Goal: Transaction & Acquisition: Purchase product/service

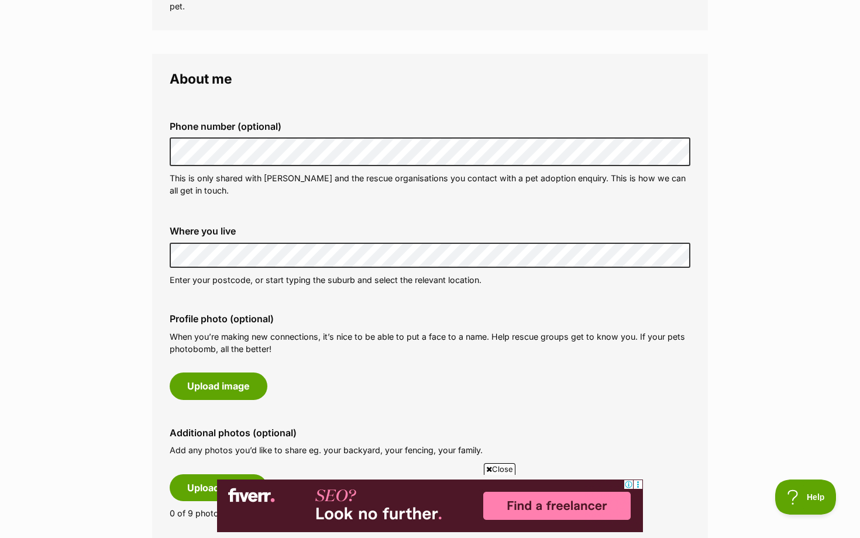
scroll to position [290, 0]
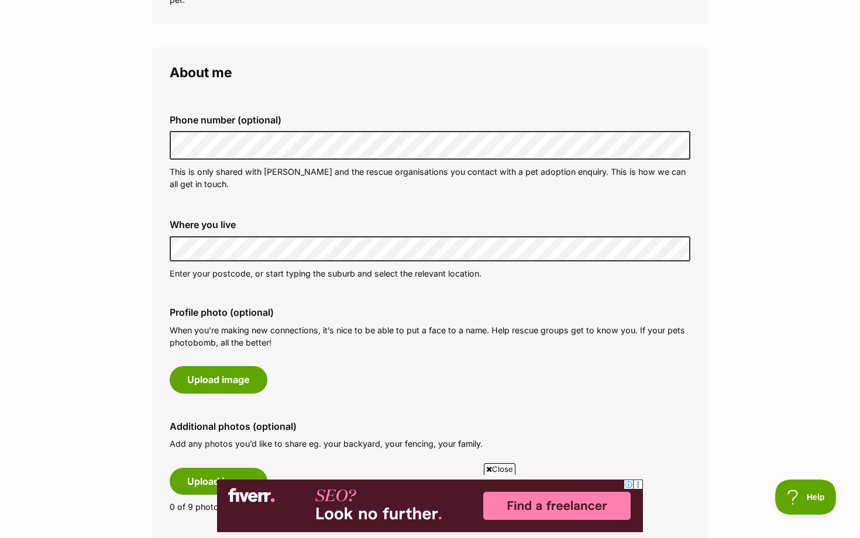
click at [168, 247] on div "Where you live Address line 1 (optional) Address line 2 (optional) Suburb (opti…" at bounding box center [429, 249] width 539 height 79
click at [355, 316] on label "Profile photo (optional)" at bounding box center [430, 312] width 520 height 11
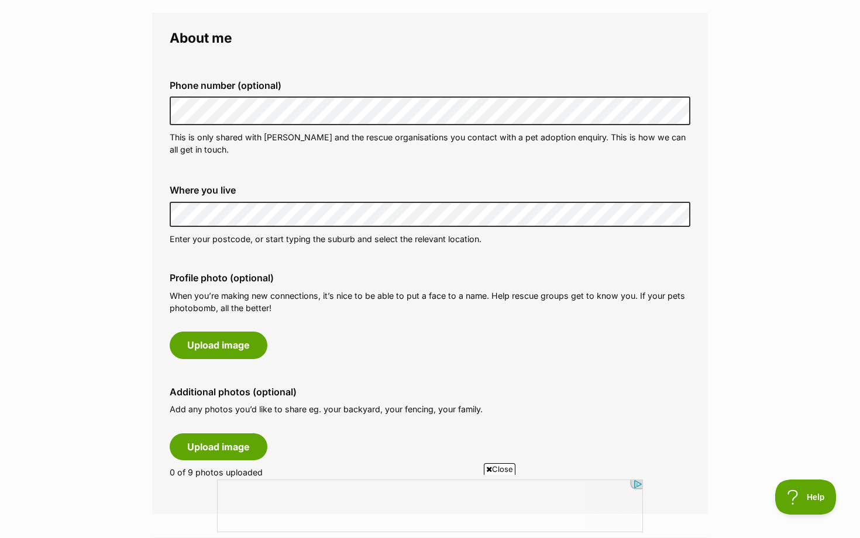
scroll to position [337, 0]
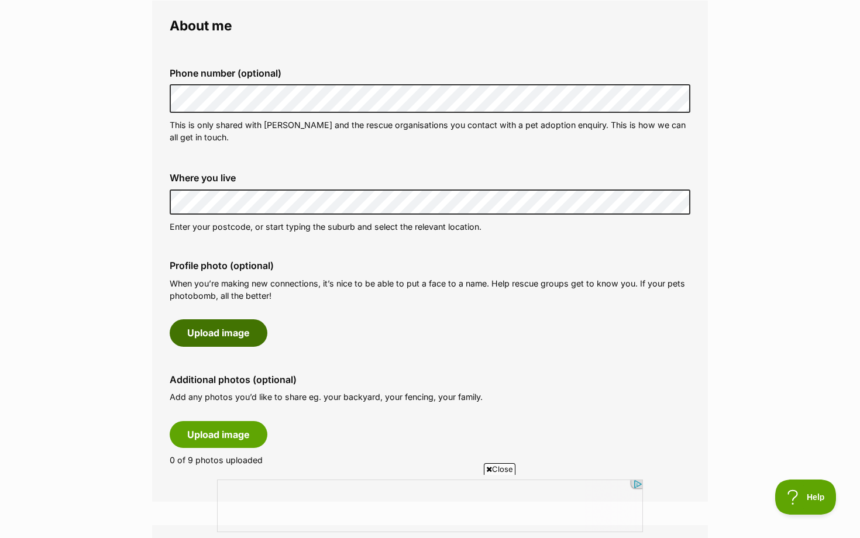
click at [227, 328] on button "Upload image" at bounding box center [219, 332] width 98 height 27
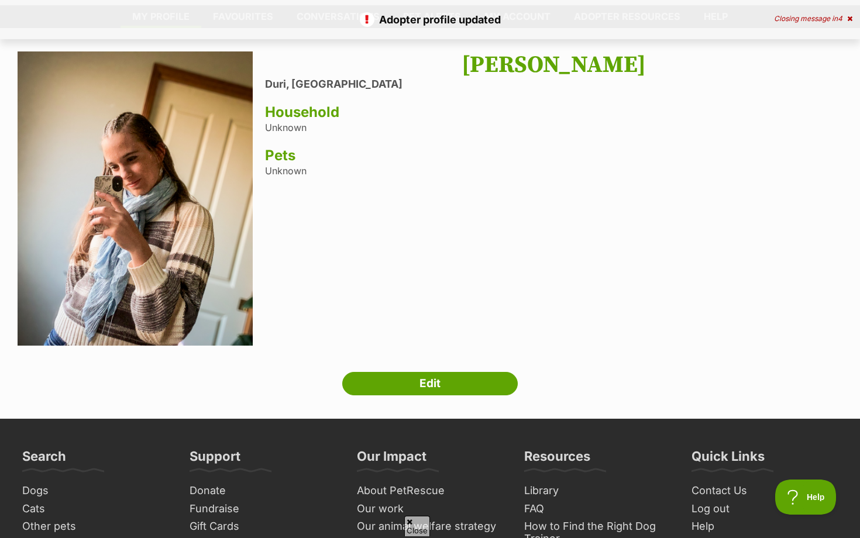
scroll to position [51, 0]
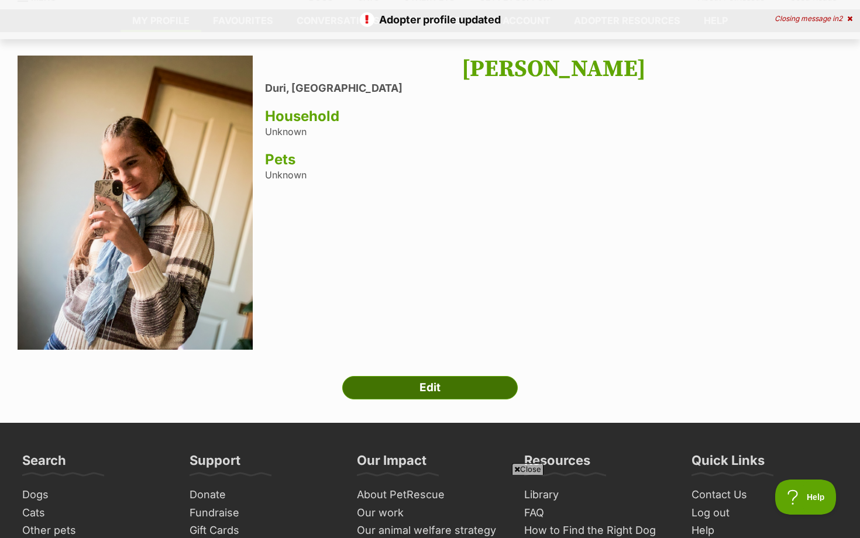
click at [387, 384] on link "Edit" at bounding box center [429, 387] width 175 height 23
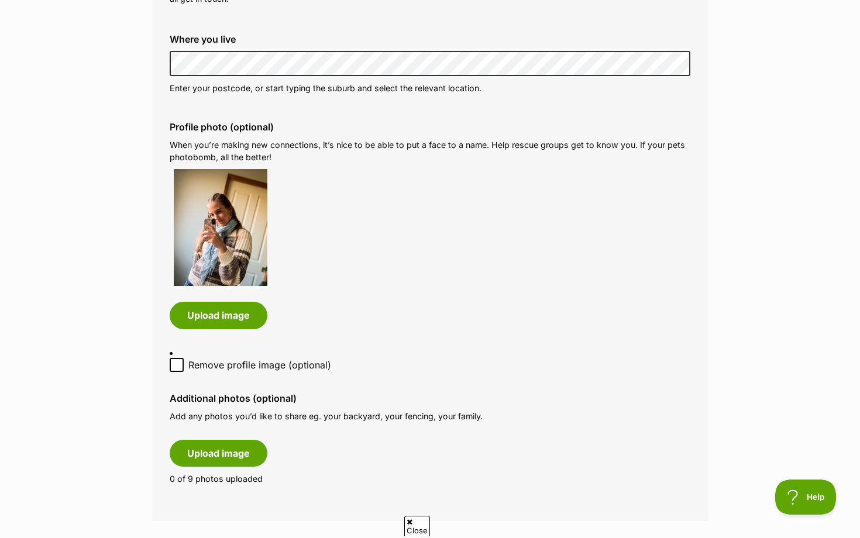
scroll to position [480, 0]
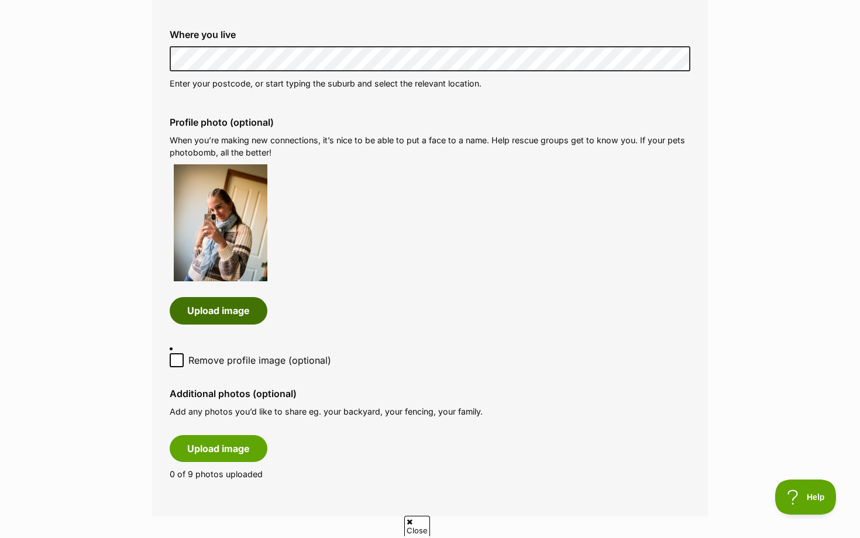
click at [242, 309] on button "Upload image" at bounding box center [219, 310] width 98 height 27
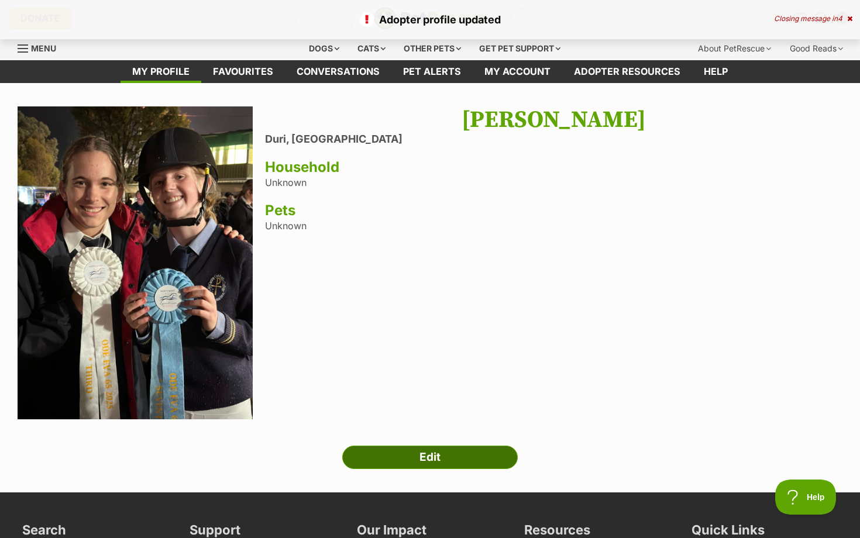
click at [386, 457] on link "Edit" at bounding box center [429, 457] width 175 height 23
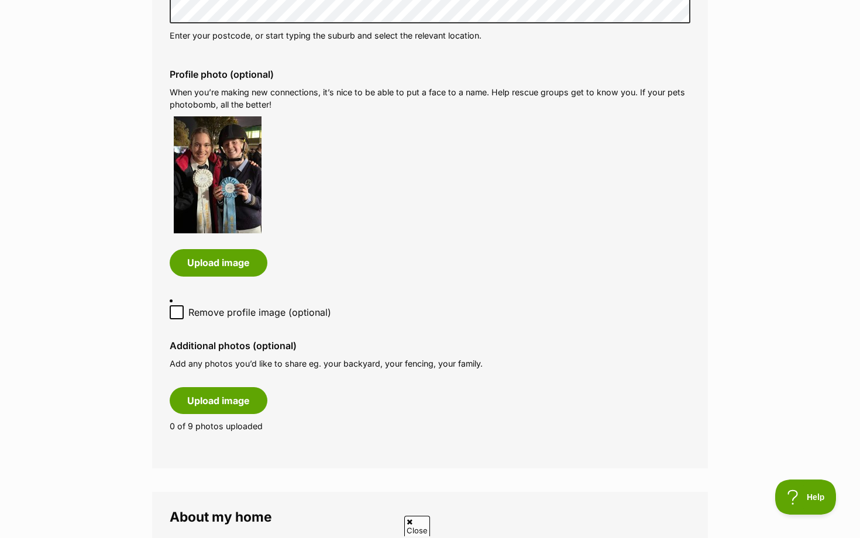
scroll to position [536, 0]
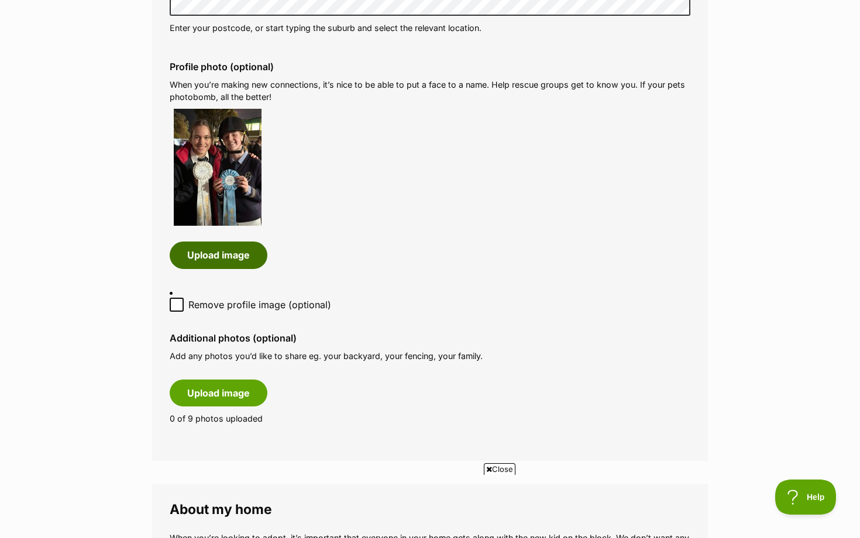
click at [223, 268] on button "Upload image" at bounding box center [219, 255] width 98 height 27
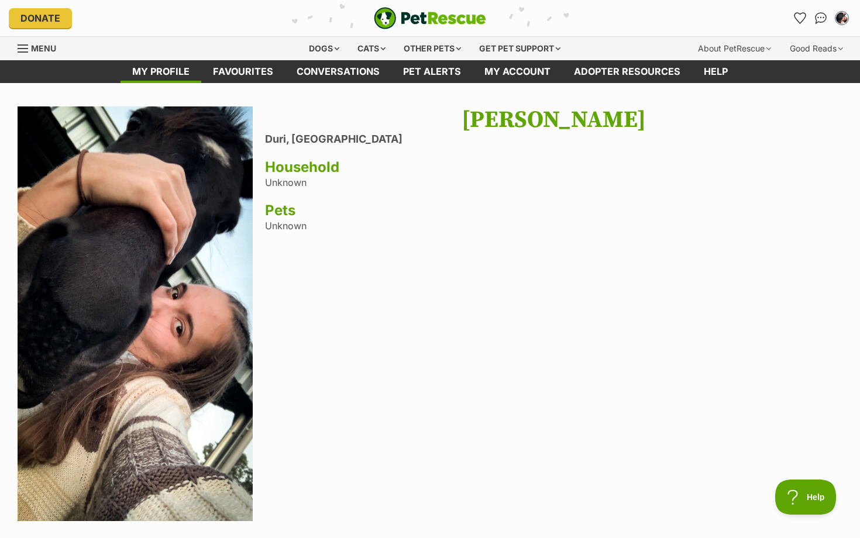
click at [284, 206] on h3 "Pets" at bounding box center [553, 210] width 577 height 16
click at [285, 209] on h3 "Pets" at bounding box center [553, 210] width 577 height 16
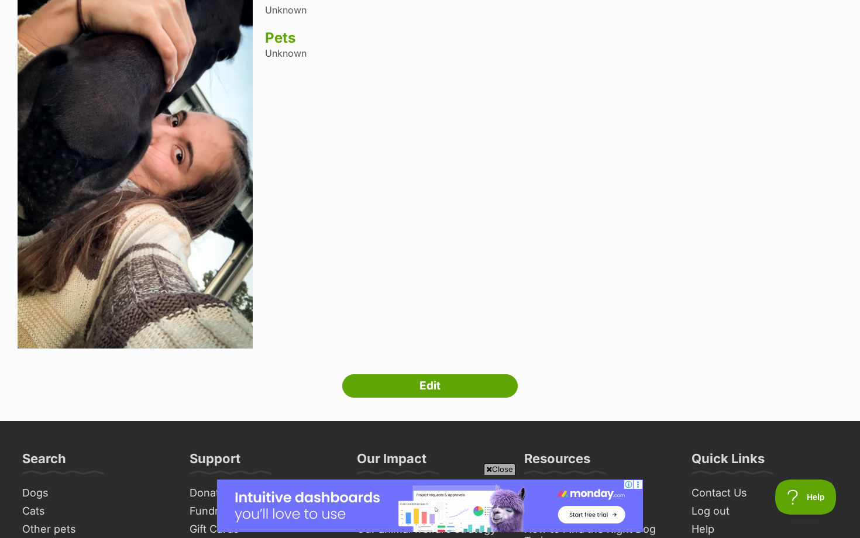
scroll to position [173, 0]
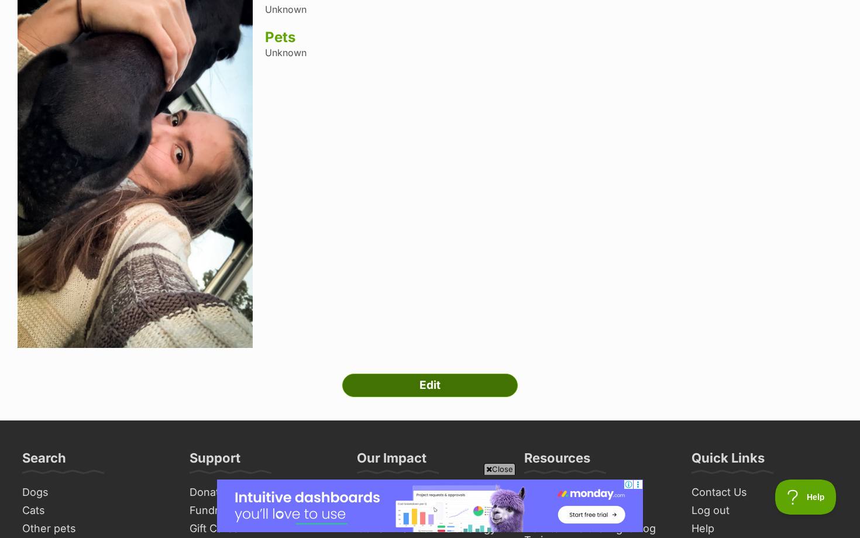
click at [382, 391] on link "Edit" at bounding box center [429, 385] width 175 height 23
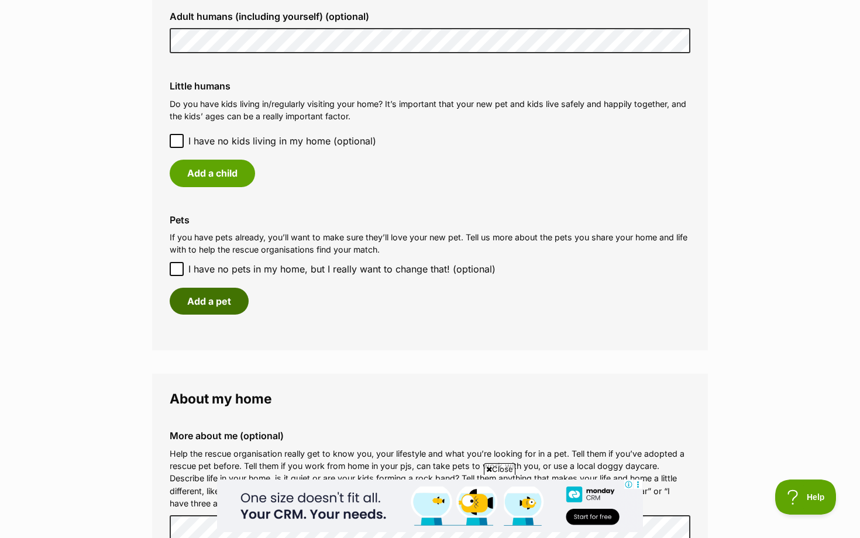
click at [189, 309] on button "Add a pet" at bounding box center [209, 301] width 79 height 27
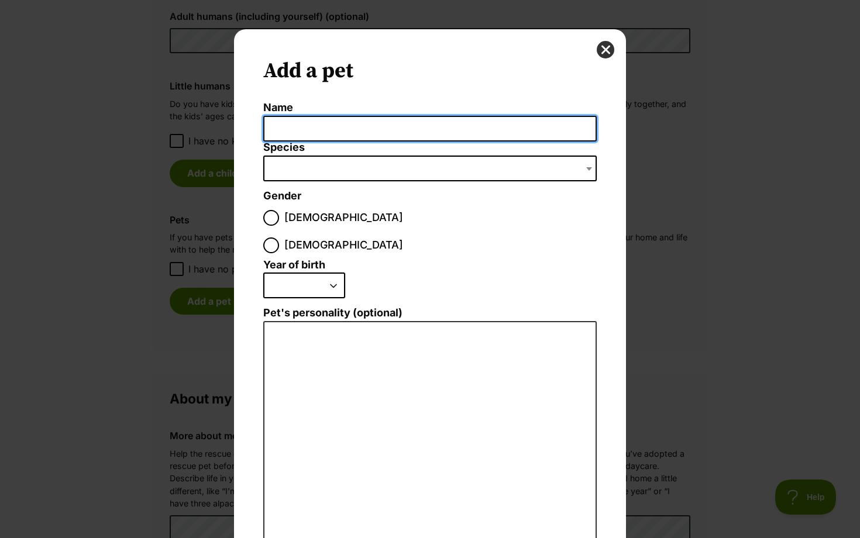
click at [327, 126] on input "Name" at bounding box center [429, 129] width 333 height 26
type input "Allay"
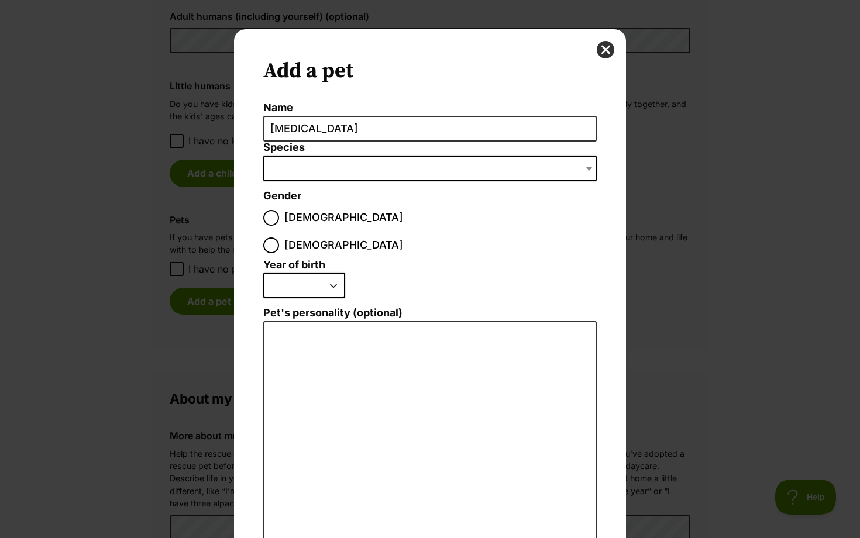
click at [308, 177] on span "Dialog Window - Close (Press escape to close)" at bounding box center [429, 169] width 333 height 26
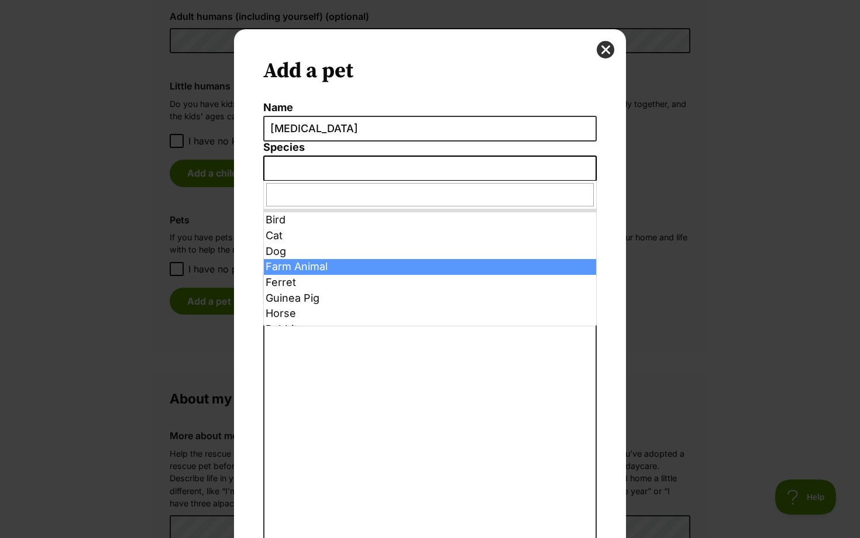
scroll to position [23, 0]
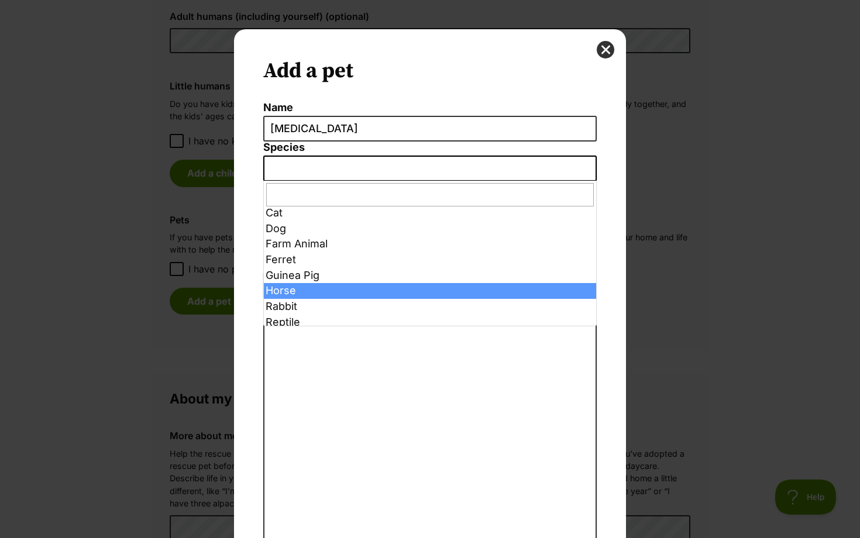
select select "11"
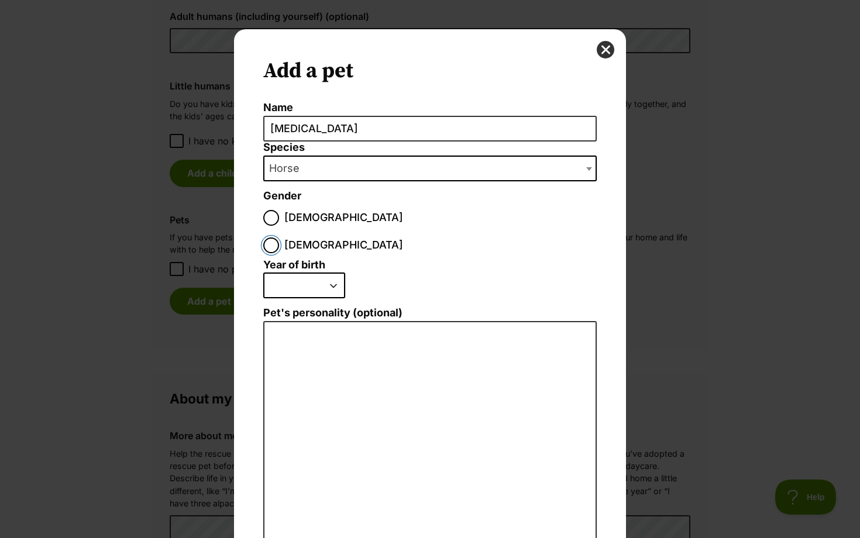
click at [279, 237] on input "Female" at bounding box center [271, 245] width 16 height 16
radio input "true"
click at [318, 273] on select "2025 2024 2023 2022 2021 2020 2019 2018 2017 2016 2015 2014 2013 2012 2011 2010…" at bounding box center [304, 286] width 82 height 26
select select "2018"
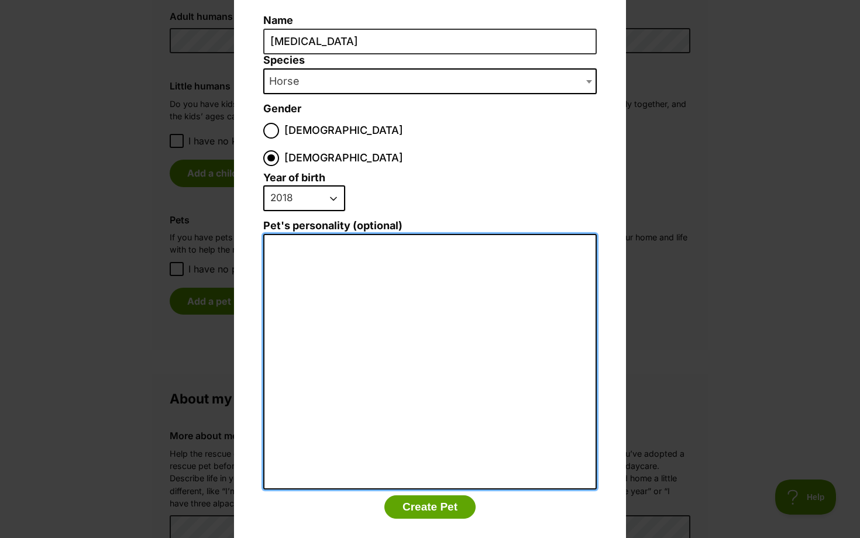
click at [320, 234] on textarea "Pet's personality (optional)" at bounding box center [429, 362] width 333 height 256
type textarea "Sweet, Cuddly, Awesome."
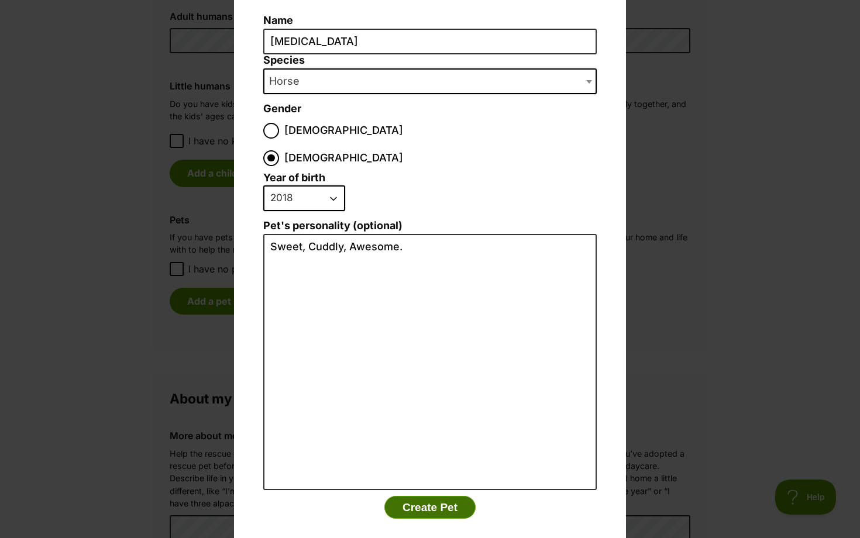
click at [420, 496] on button "Create Pet" at bounding box center [429, 507] width 91 height 23
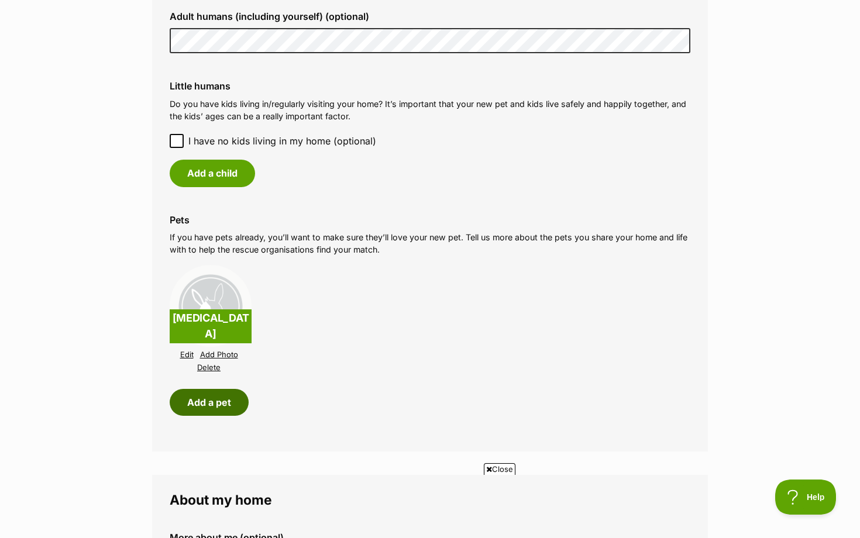
scroll to position [0, 0]
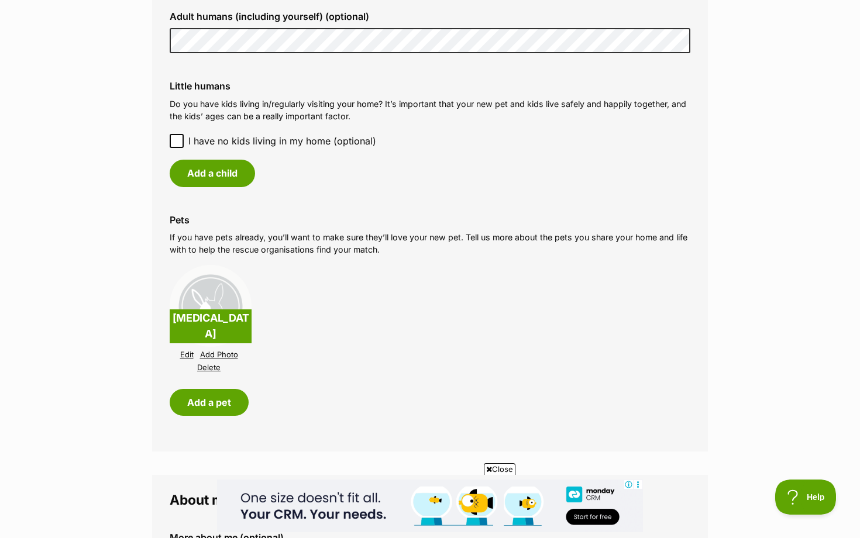
click at [223, 352] on link "Add Photo" at bounding box center [219, 354] width 38 height 9
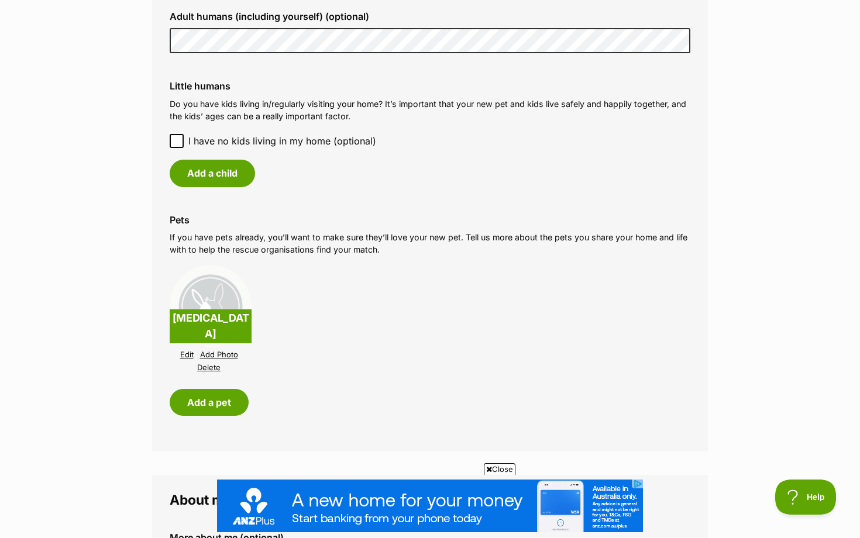
click at [623, 427] on fieldset "About my home When you’re looking to adopt, it’s important that everyone in you…" at bounding box center [430, 188] width 556 height 528
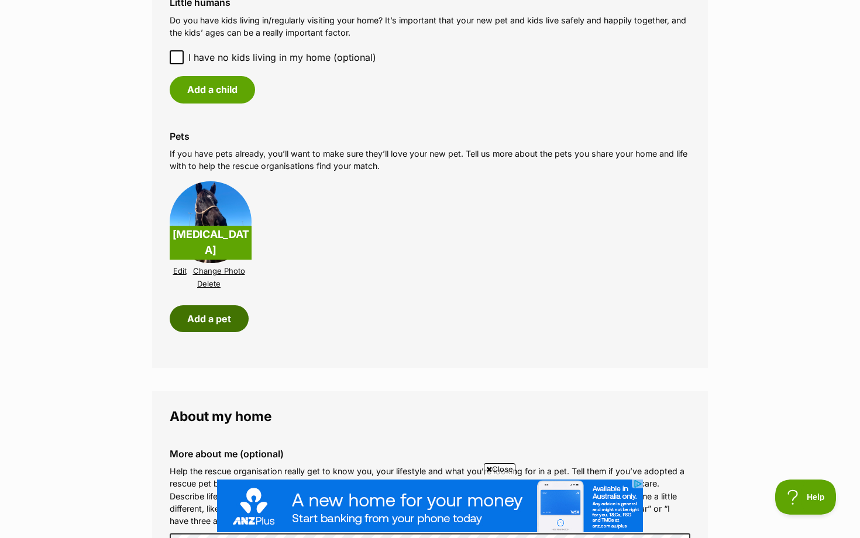
click at [216, 330] on button "Add a pet" at bounding box center [209, 318] width 79 height 27
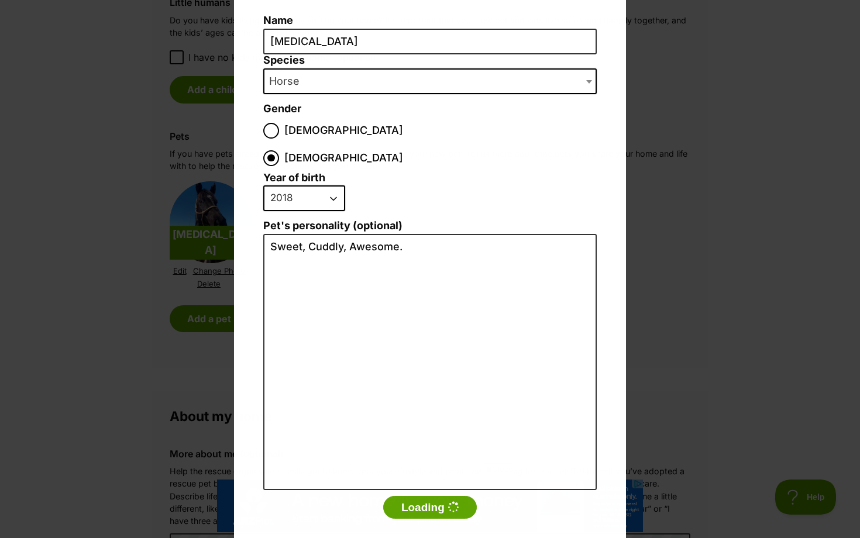
scroll to position [0, 0]
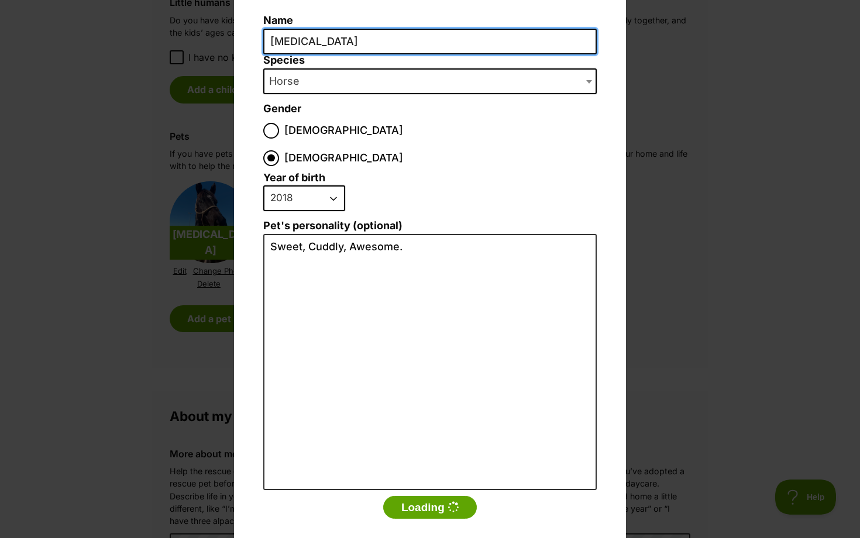
click at [305, 42] on input "Allay" at bounding box center [429, 42] width 333 height 26
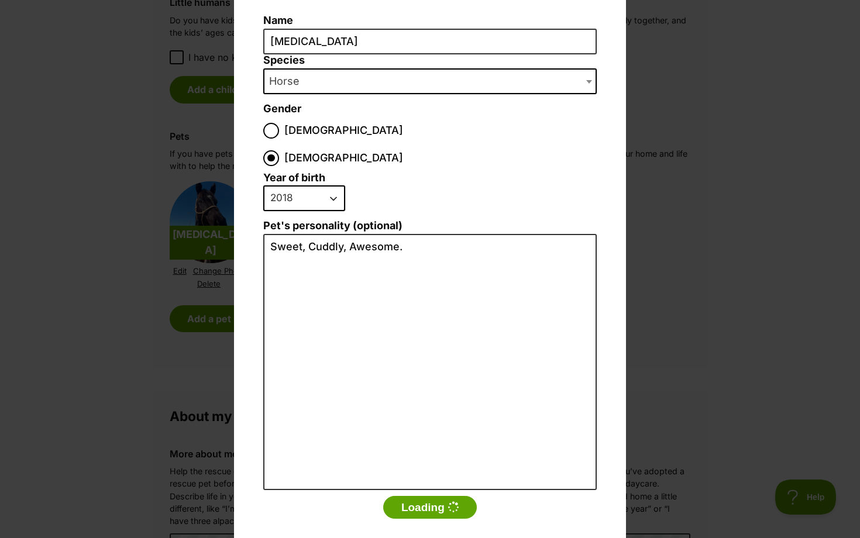
click at [706, 158] on div "Add a pet Name Allay Species Bird Cat Dog Farm Animal Ferret Guinea Pig Horse R…" at bounding box center [430, 269] width 860 height 538
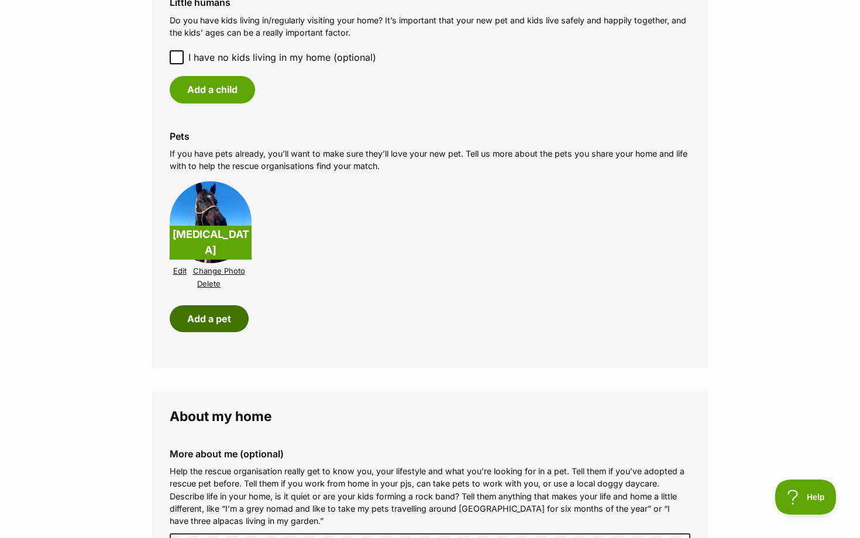
scroll to position [1180, 0]
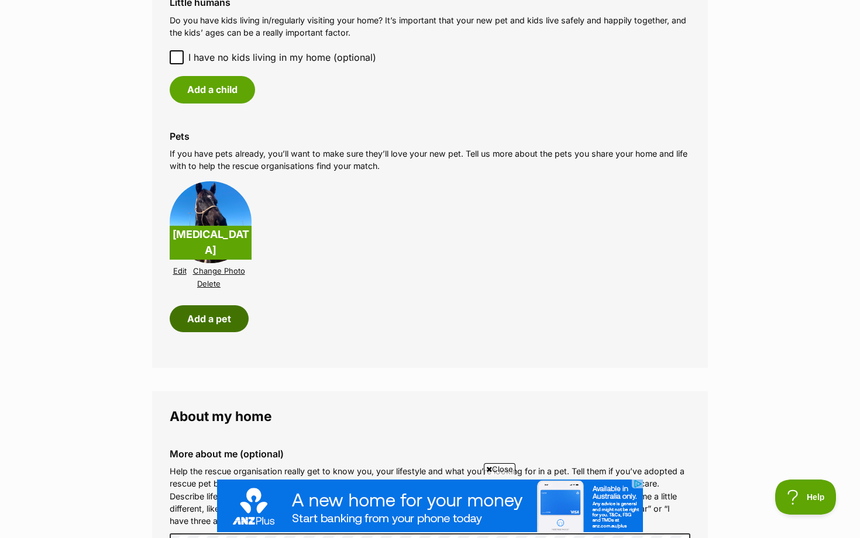
click at [213, 315] on button "Add a pet" at bounding box center [209, 318] width 79 height 27
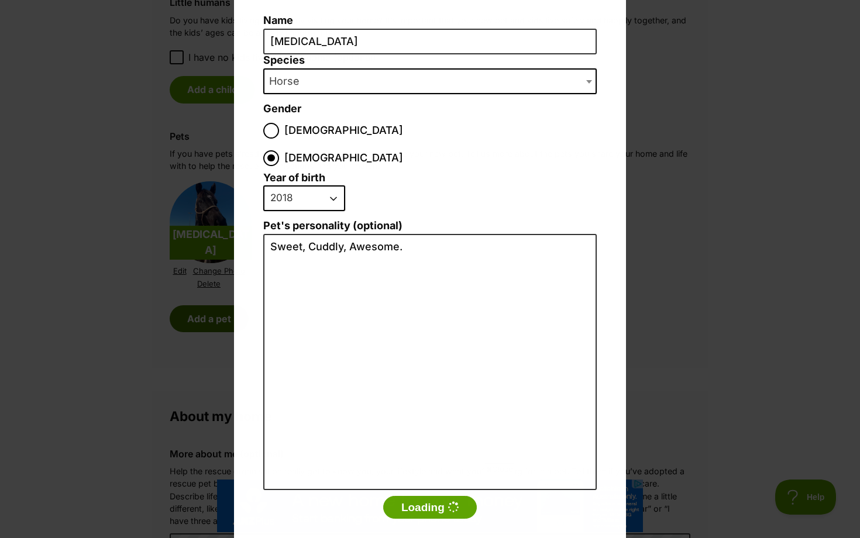
scroll to position [0, 0]
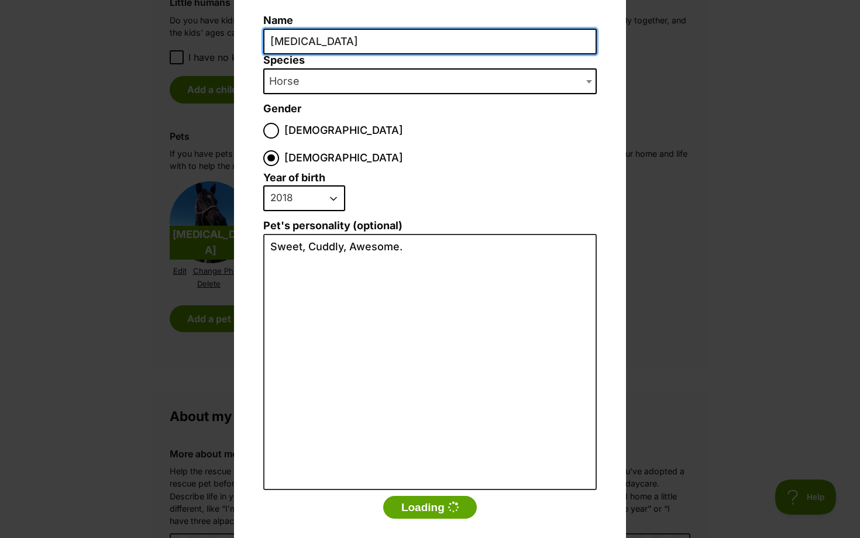
drag, startPoint x: 298, startPoint y: 43, endPoint x: 209, endPoint y: 40, distance: 89.0
click at [209, 40] on div "Add a pet Name Allay Species Bird Cat Dog Farm Animal Ferret Guinea Pig Horse R…" at bounding box center [430, 269] width 860 height 538
type input "Skittles"
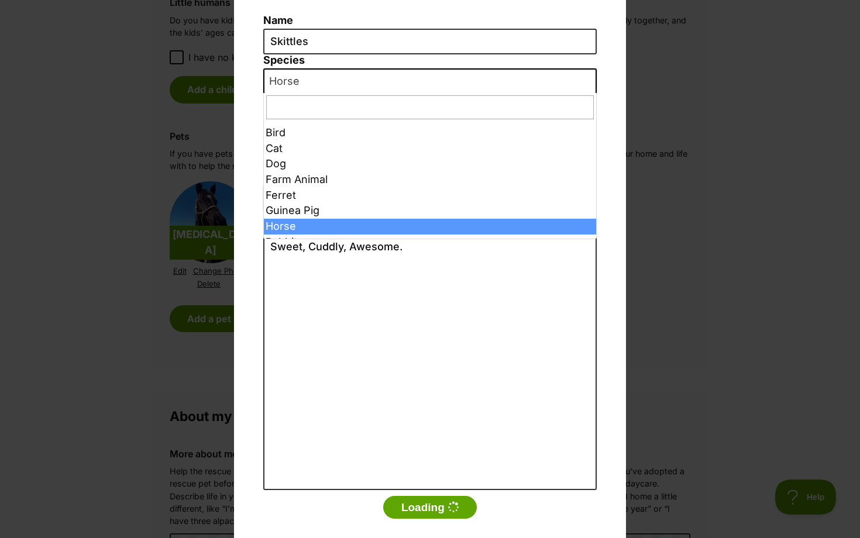
click at [306, 79] on span "Horse" at bounding box center [287, 81] width 47 height 16
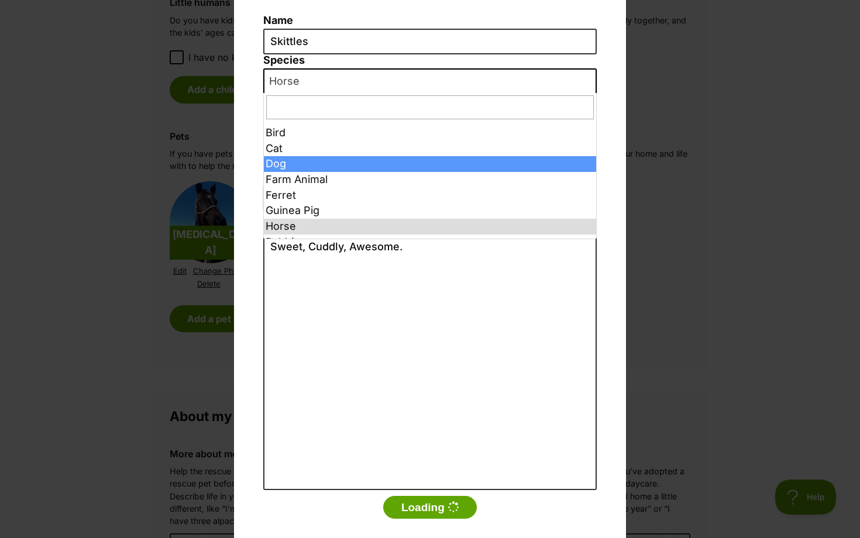
select select "1"
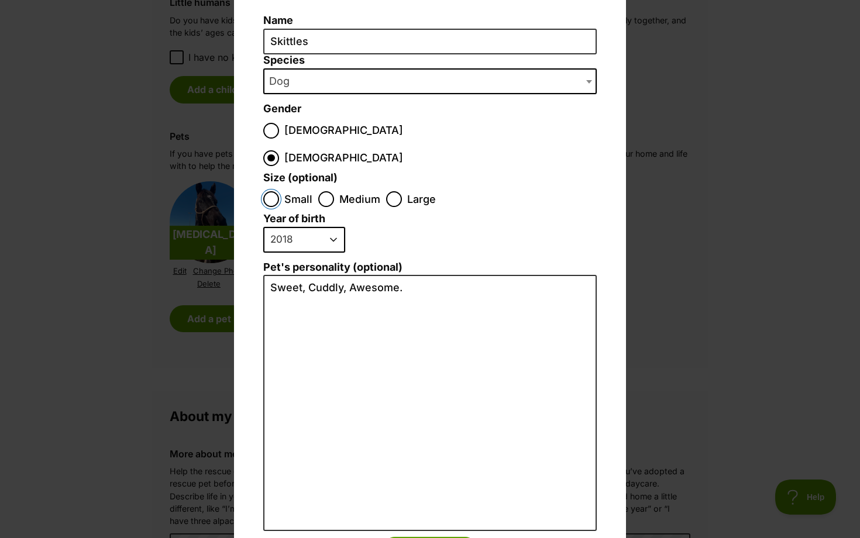
click at [275, 191] on input "Small" at bounding box center [271, 199] width 16 height 16
radio input "true"
click at [324, 227] on select "2025 2024 2023 2022 2021 2020 2019 2018 2017 2016 2015 2014 2013 2012 2011 2010…" at bounding box center [304, 240] width 82 height 26
select select "2021"
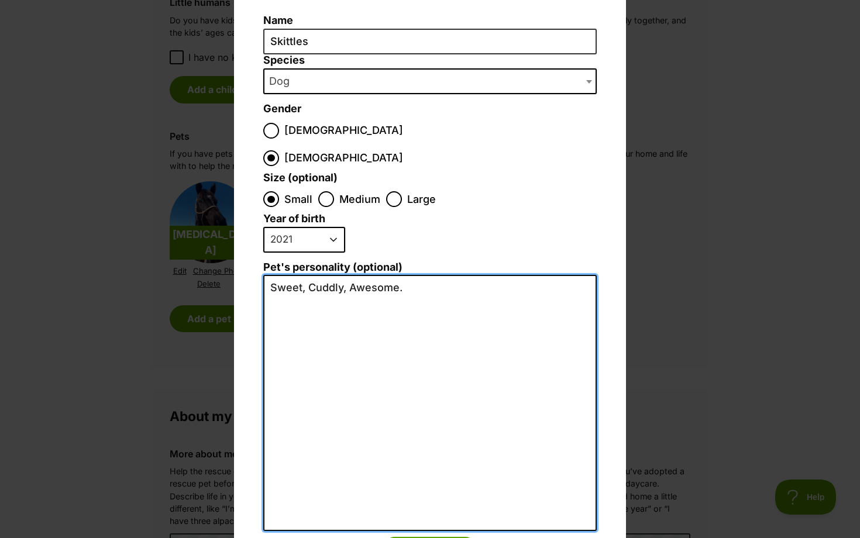
drag, startPoint x: 418, startPoint y: 260, endPoint x: 226, endPoint y: 259, distance: 192.4
click at [226, 260] on div "Add a pet Name Skittles Species Bird Cat Dog Farm Animal Ferret Guinea Pig Hors…" at bounding box center [429, 182] width 409 height 480
click at [445, 275] on textarea "Sweet, Cuddly, Awesome." at bounding box center [429, 403] width 333 height 256
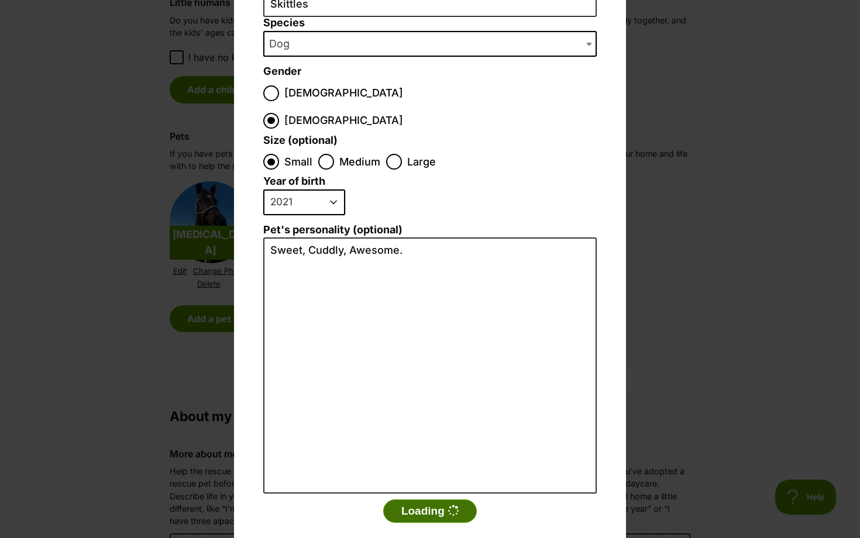
click at [457, 499] on button "Loading" at bounding box center [430, 510] width 94 height 23
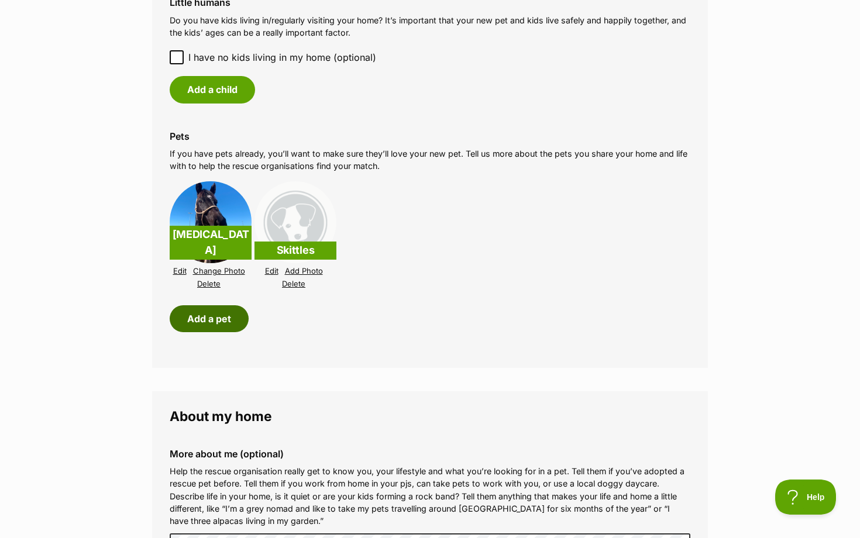
scroll to position [1180, 0]
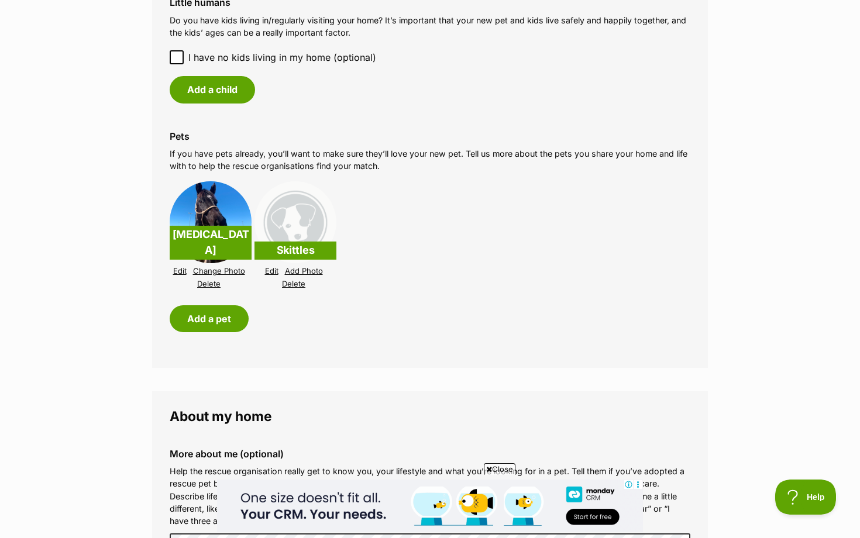
click at [301, 271] on link "Add Photo" at bounding box center [304, 271] width 38 height 9
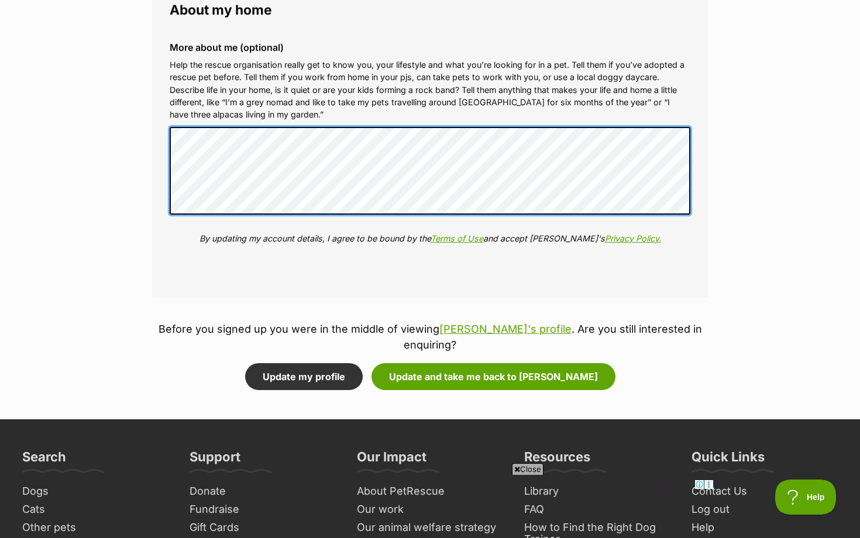
scroll to position [1587, 0]
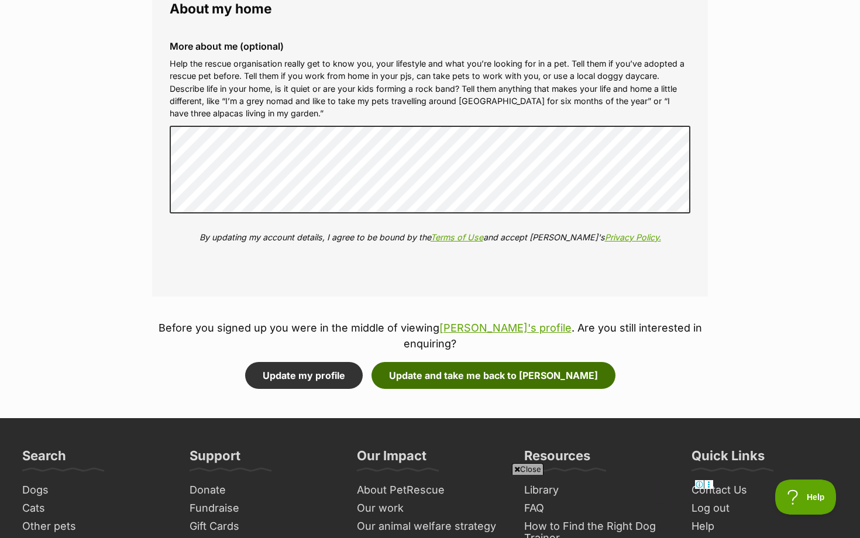
click at [496, 363] on button "Update and take me back to Teddy" at bounding box center [493, 375] width 244 height 27
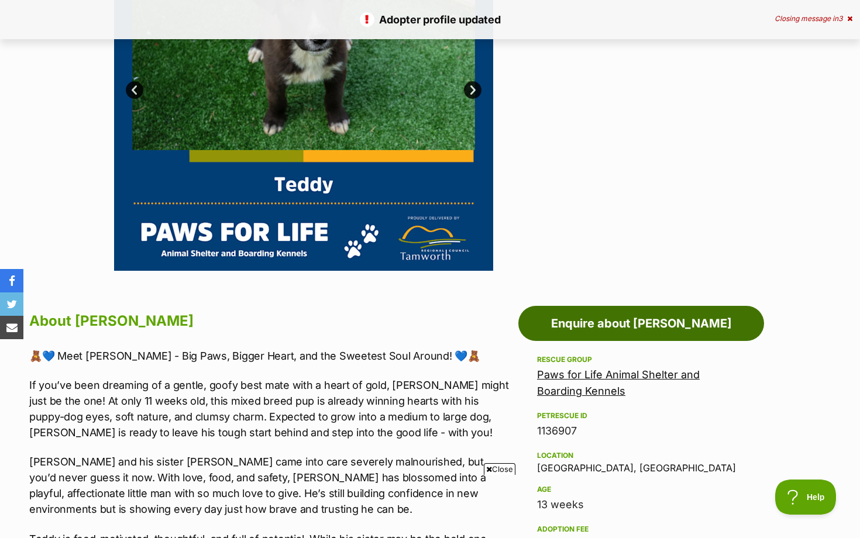
click at [553, 333] on link "Enquire about Teddy" at bounding box center [641, 323] width 246 height 35
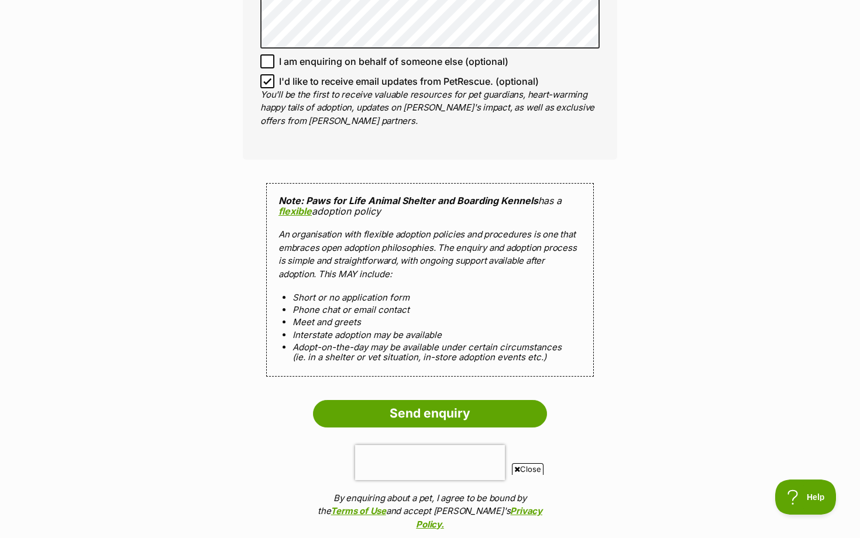
scroll to position [898, 0]
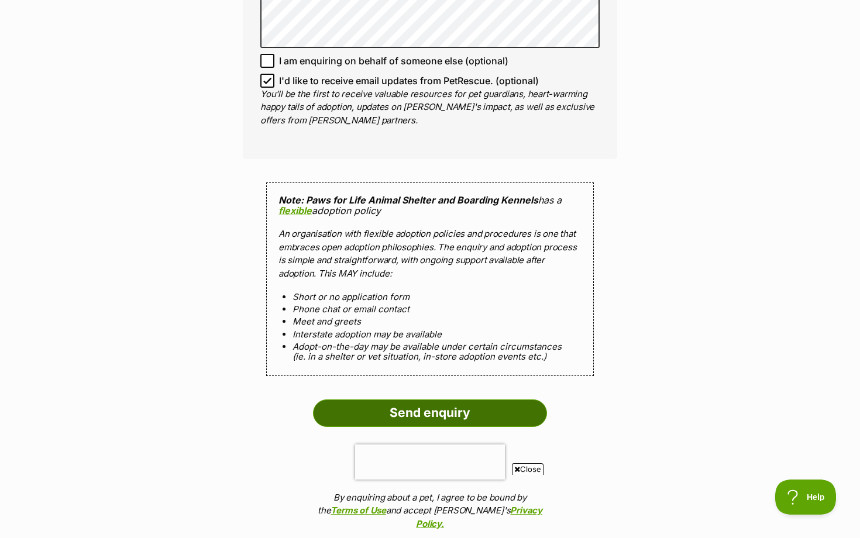
click at [489, 408] on input "Send enquiry" at bounding box center [430, 412] width 234 height 27
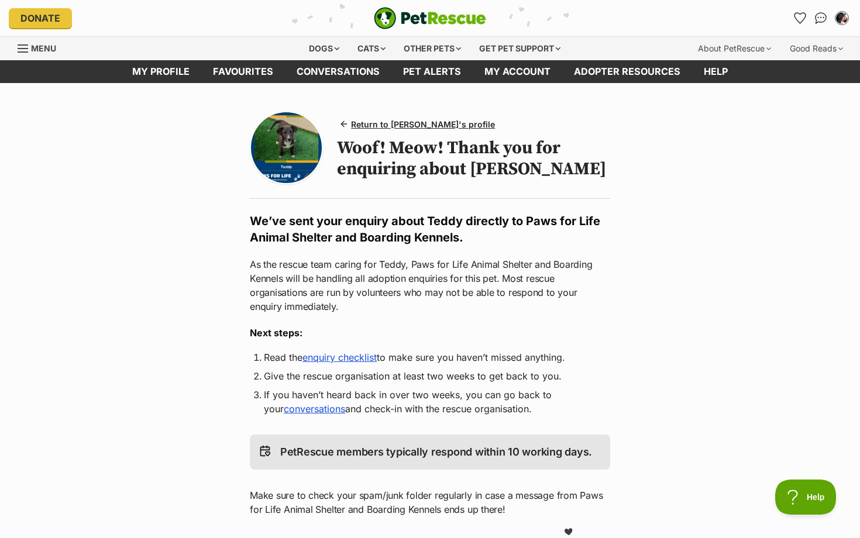
click at [336, 359] on link "enquiry checklist" at bounding box center [339, 357] width 74 height 12
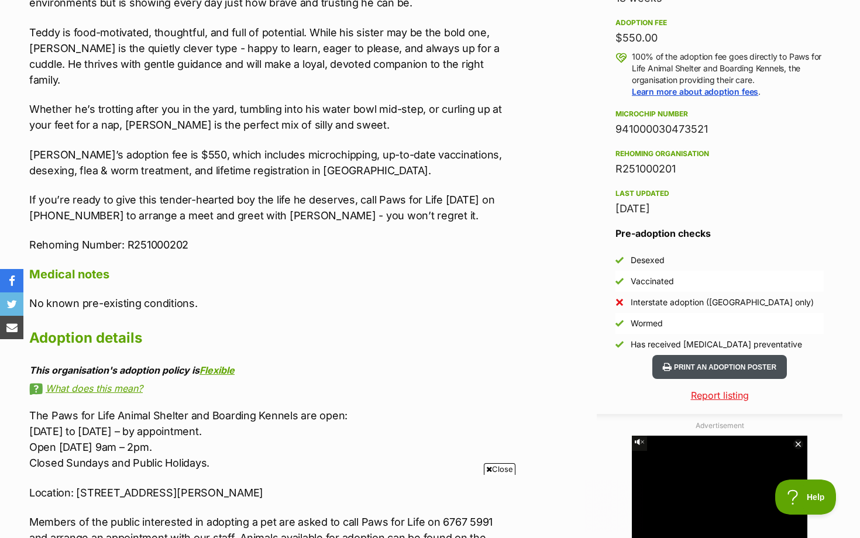
click at [665, 365] on icon at bounding box center [667, 366] width 9 height 9
